Goal: Task Accomplishment & Management: Use online tool/utility

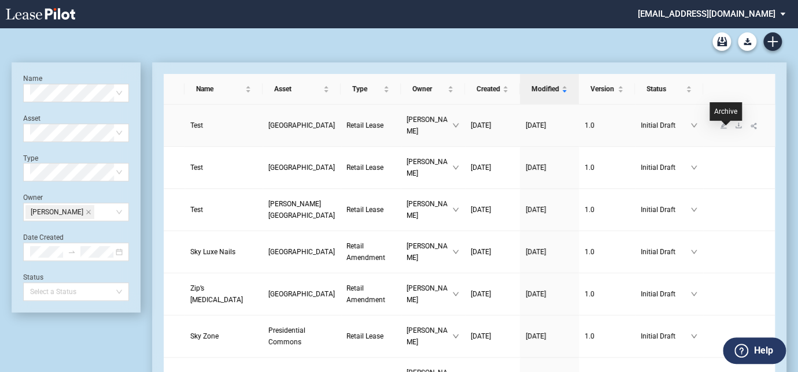
drag, startPoint x: 725, startPoint y: 131, endPoint x: 721, endPoint y: 156, distance: 25.8
click at [735, 128] on icon "download" at bounding box center [738, 125] width 6 height 5
click at [735, 170] on icon "download" at bounding box center [738, 167] width 6 height 5
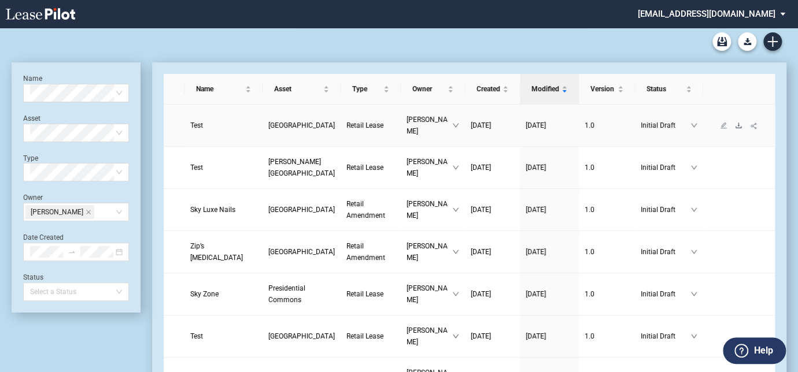
click at [735, 129] on icon "download" at bounding box center [738, 125] width 7 height 7
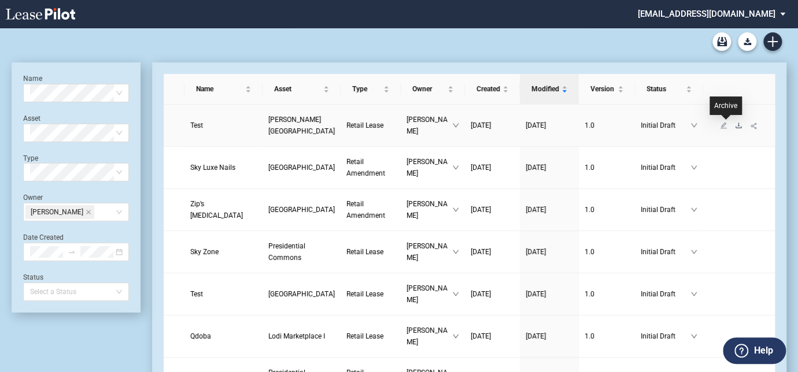
click at [735, 125] on icon "download" at bounding box center [738, 125] width 7 height 7
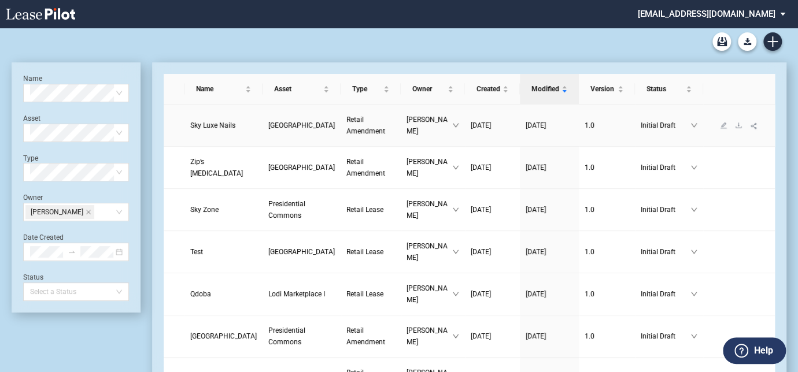
click at [346, 121] on span "Retail Amendment" at bounding box center [365, 126] width 39 height 20
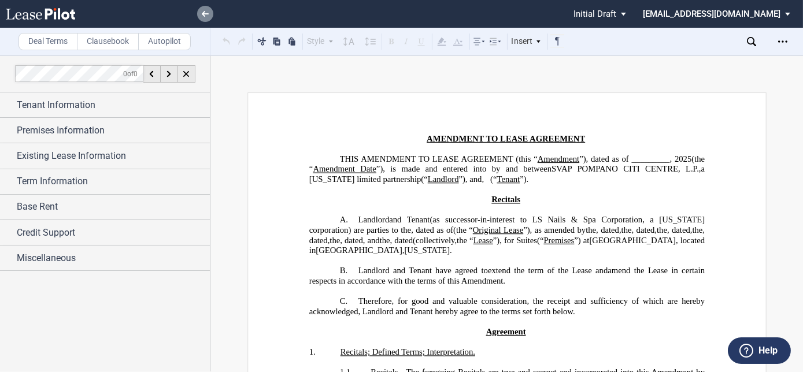
click at [208, 15] on icon at bounding box center [205, 14] width 7 height 6
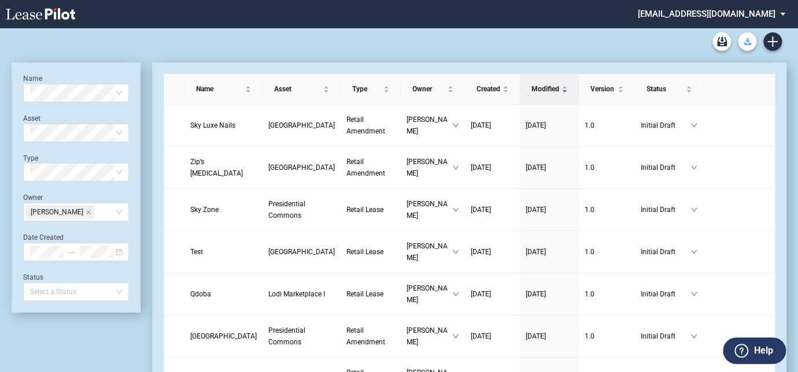
click at [747, 42] on icon "Download Blank Form" at bounding box center [747, 41] width 8 height 7
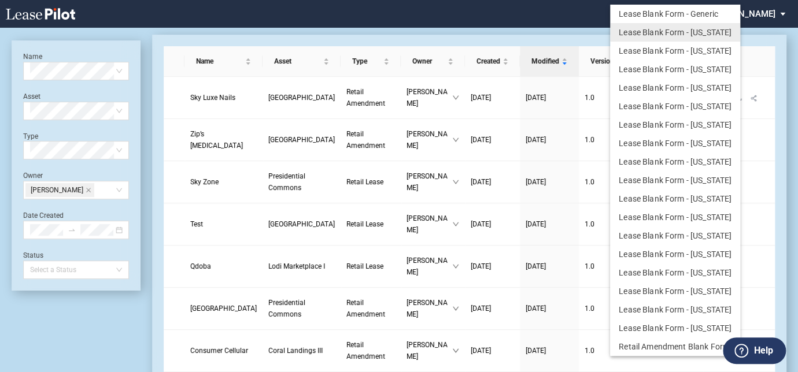
drag, startPoint x: 538, startPoint y: 26, endPoint x: 311, endPoint y: 79, distance: 232.6
click at [538, 25] on md-backdrop at bounding box center [399, 199] width 798 height 399
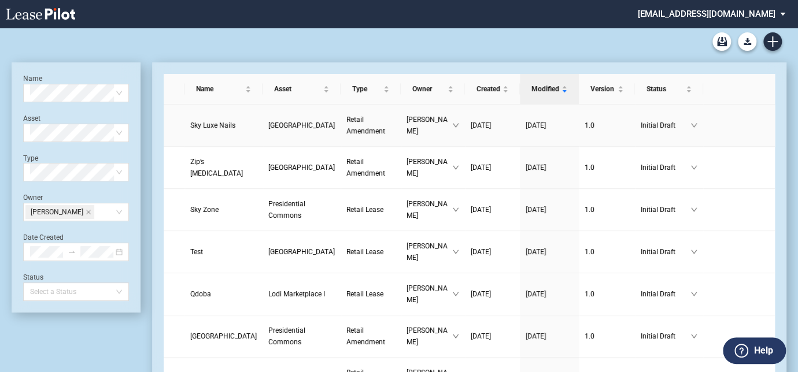
scroll to position [28, 0]
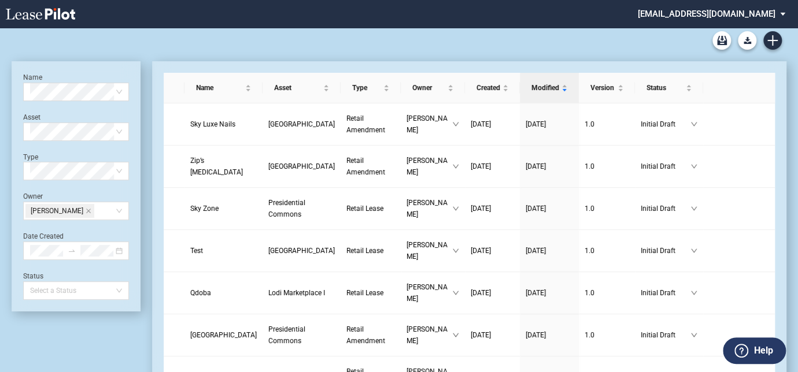
scroll to position [0, 0]
click at [771, 38] on icon "Create new document" at bounding box center [772, 41] width 10 height 10
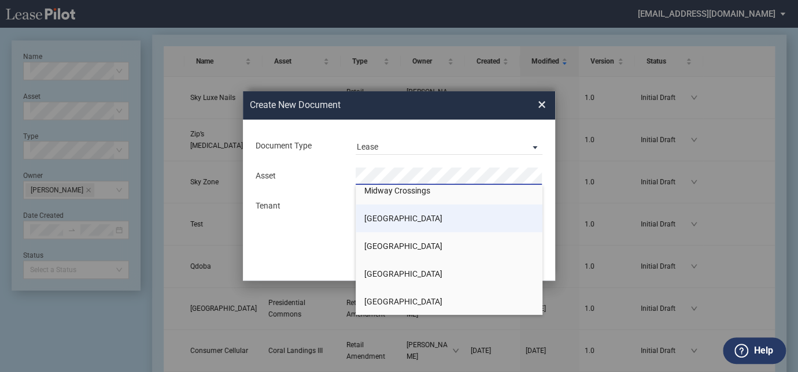
scroll to position [1104, 0]
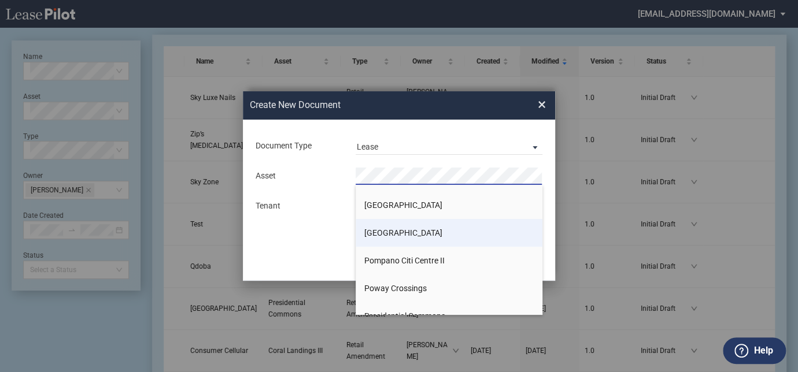
click at [416, 235] on span "[GEOGRAPHIC_DATA]" at bounding box center [403, 232] width 78 height 9
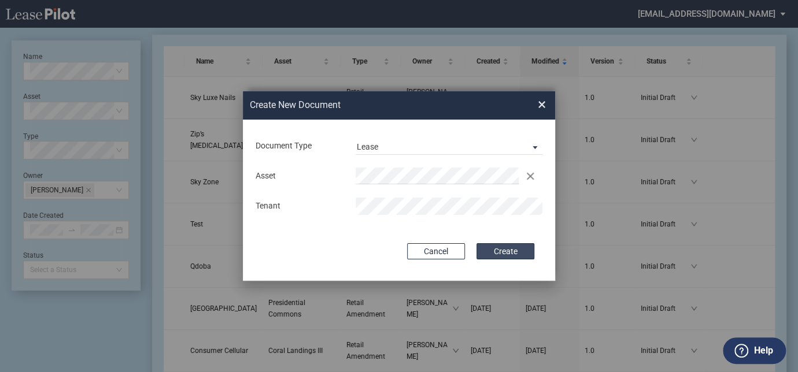
click at [506, 251] on button "Create" at bounding box center [505, 251] width 58 height 16
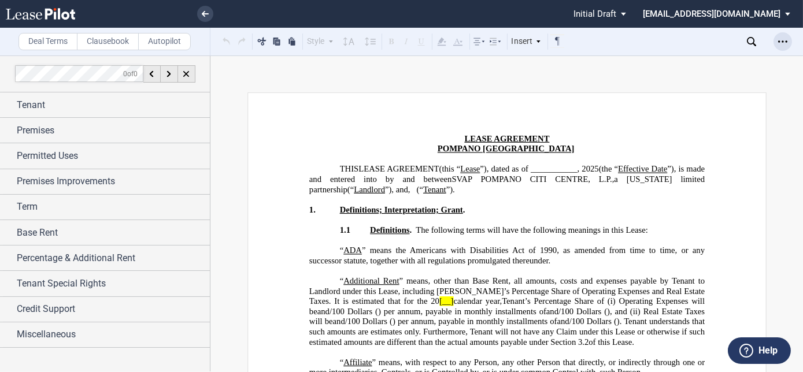
click at [784, 40] on icon "Open Lease options menu" at bounding box center [782, 41] width 9 height 9
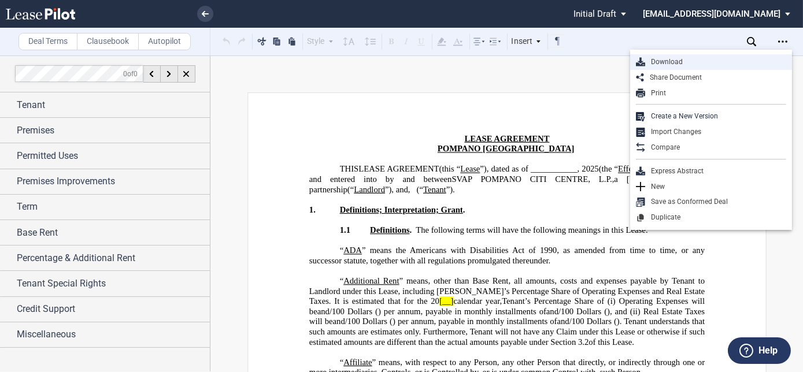
click at [664, 66] on div "Download" at bounding box center [715, 62] width 141 height 10
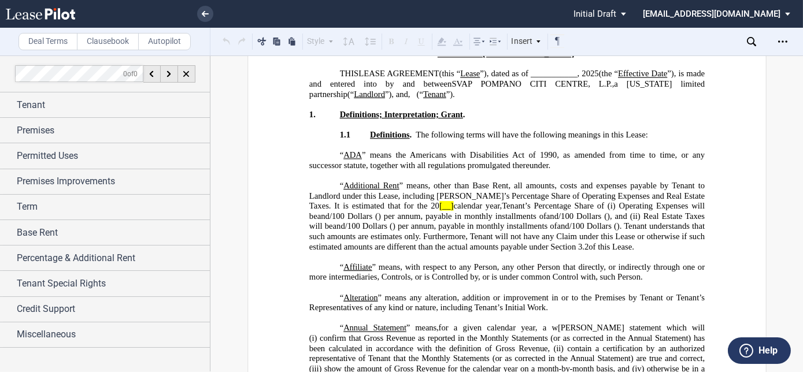
scroll to position [105, 0]
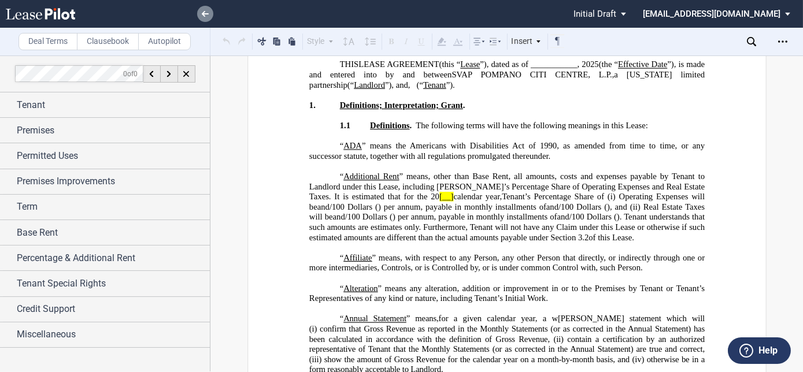
click at [206, 15] on icon at bounding box center [205, 14] width 7 height 6
